Goal: Information Seeking & Learning: Learn about a topic

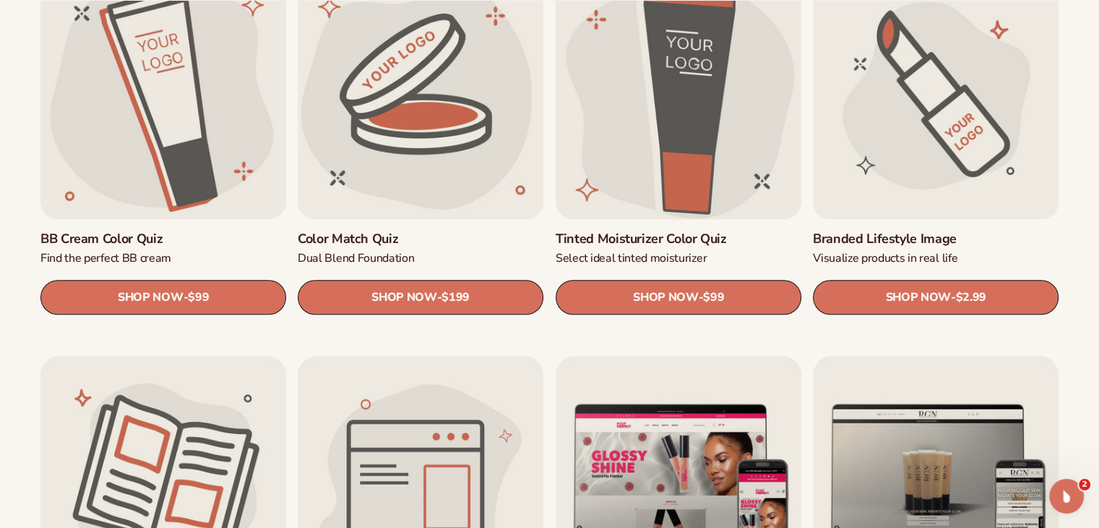
scroll to position [1518, 0]
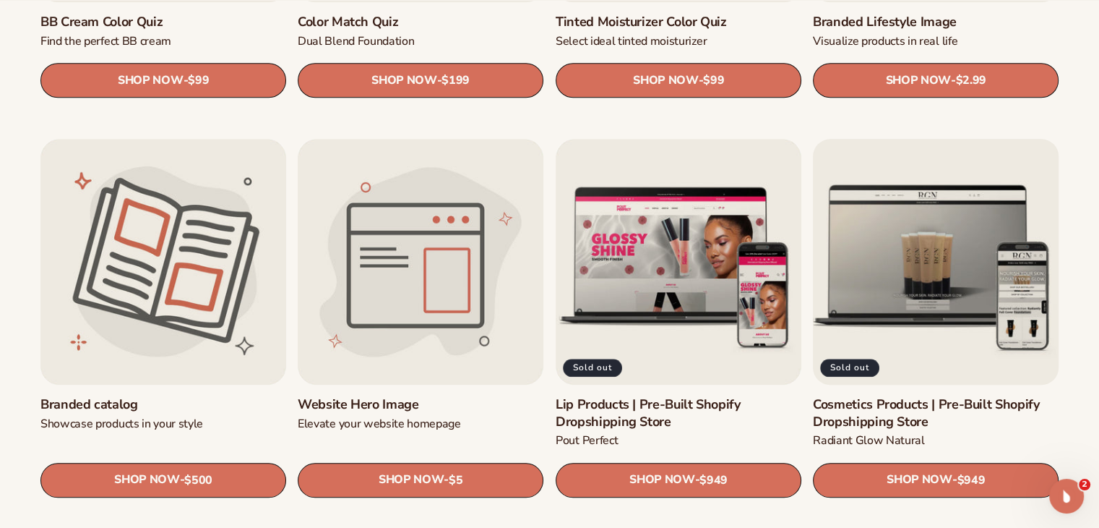
click at [898, 413] on link "Cosmetics Products | Pre-Built Shopify Dropshipping Store" at bounding box center [936, 413] width 246 height 34
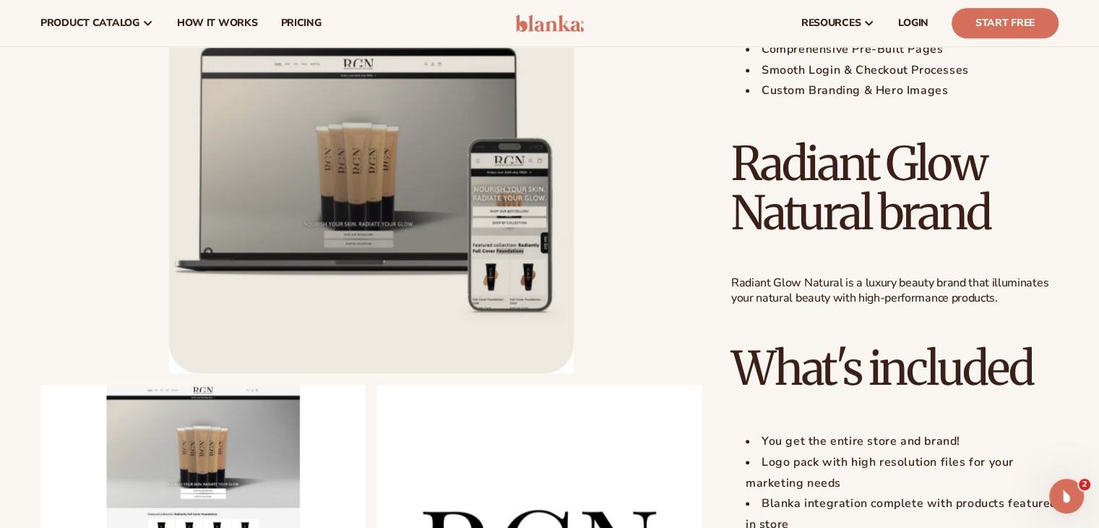
scroll to position [650, 0]
